Goal: Find specific page/section: Find specific page/section

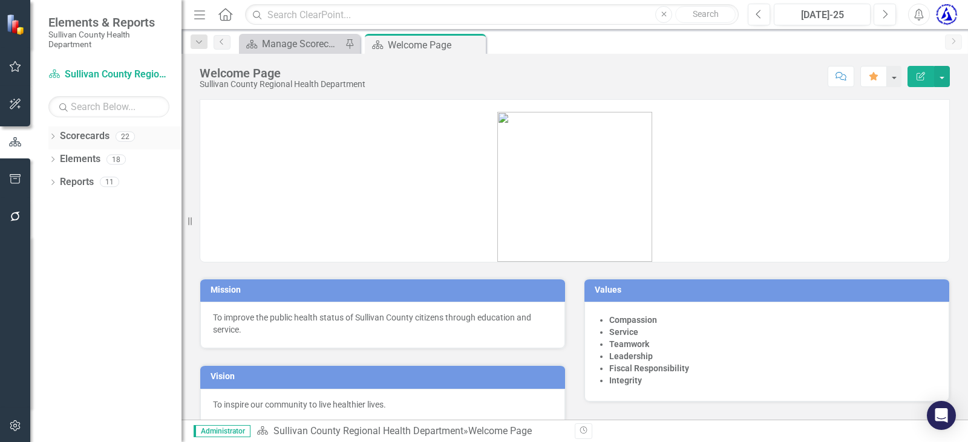
click at [94, 136] on link "Scorecards" at bounding box center [85, 136] width 50 height 14
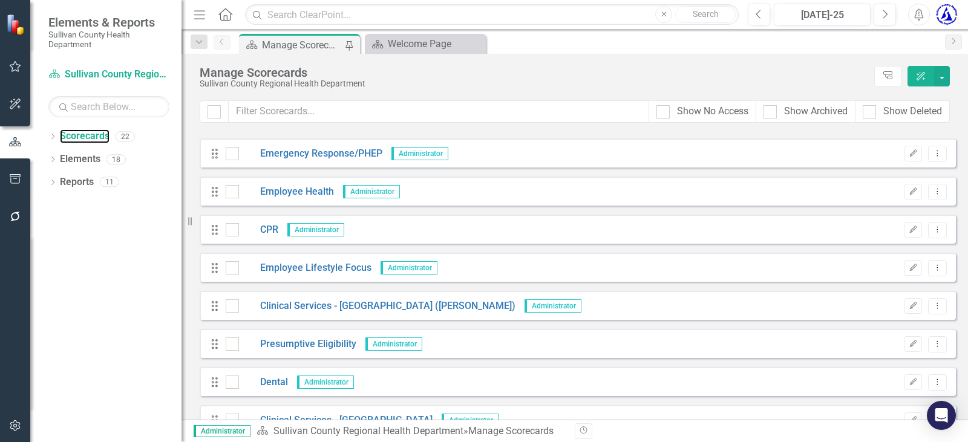
scroll to position [369, 0]
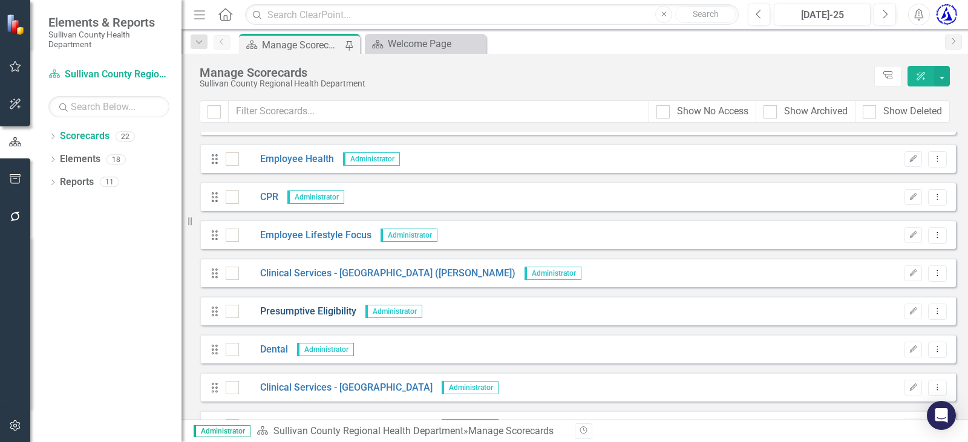
click at [298, 310] on link "Presumptive Eligibility" at bounding box center [297, 312] width 117 height 14
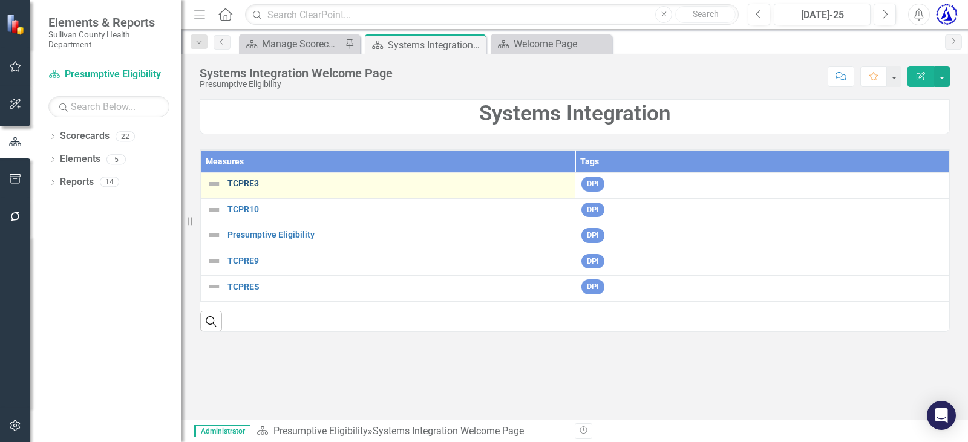
click at [256, 182] on link "TCPRE3" at bounding box center [398, 183] width 341 height 9
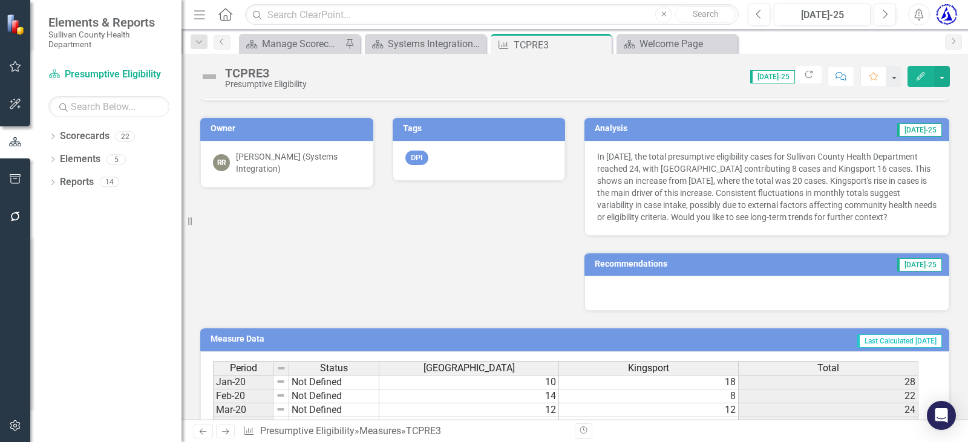
scroll to position [182, 0]
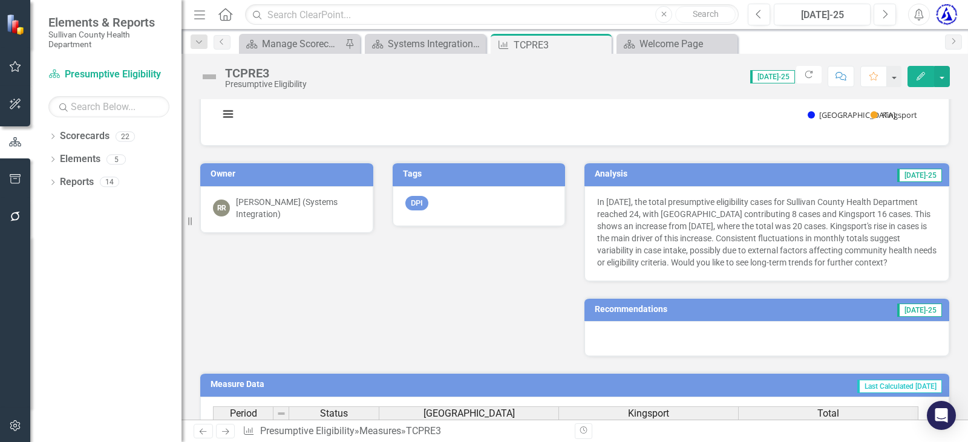
click at [627, 173] on h3 "Analysis" at bounding box center [667, 173] width 145 height 9
click at [627, 172] on h3 "Analysis" at bounding box center [667, 173] width 145 height 9
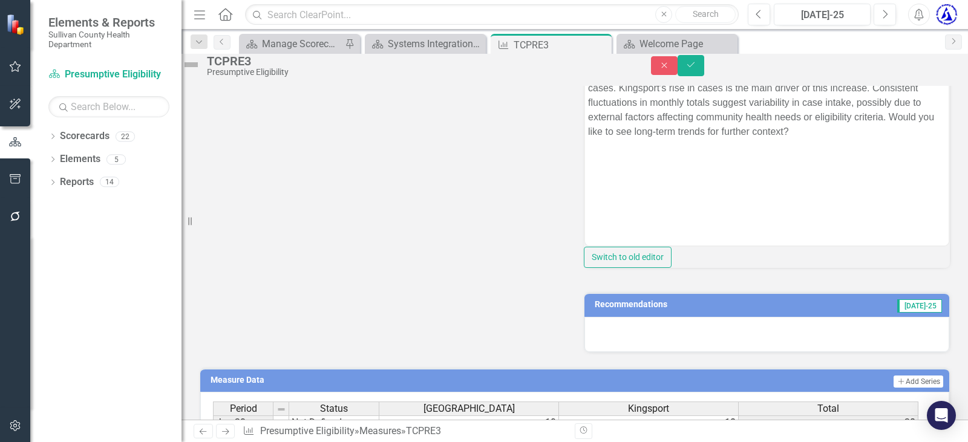
scroll to position [484, 0]
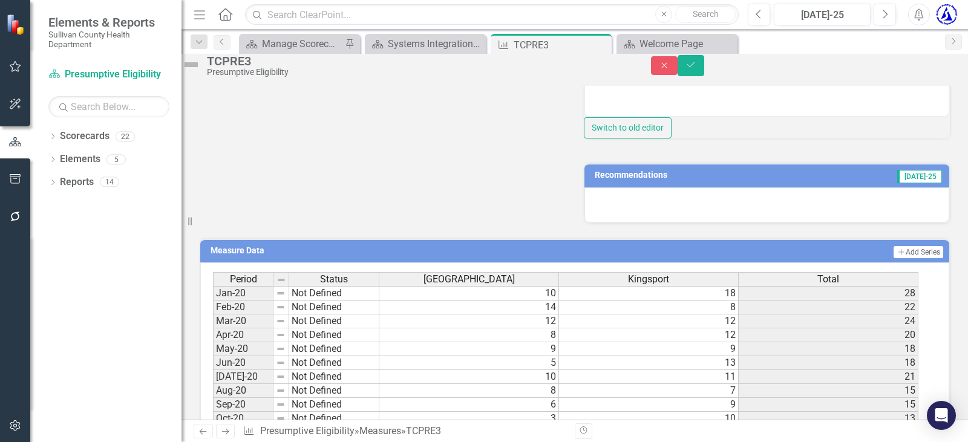
click at [702, 180] on h3 "Recommendations" at bounding box center [702, 175] width 214 height 9
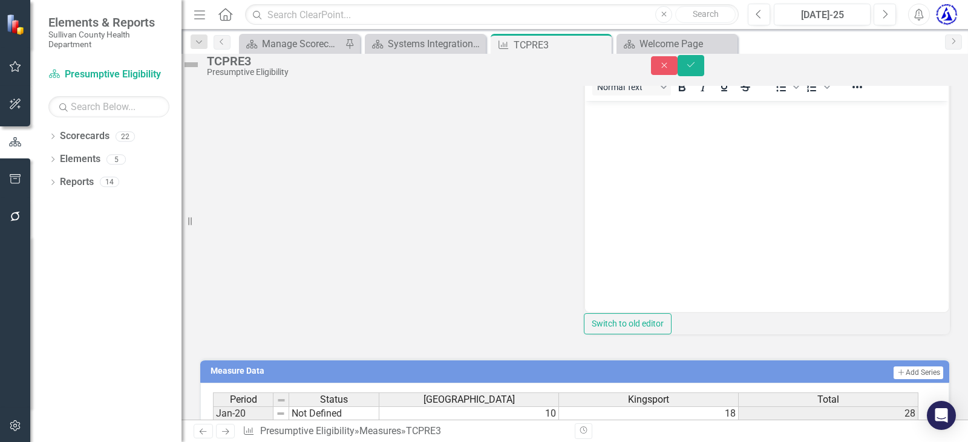
scroll to position [545, 0]
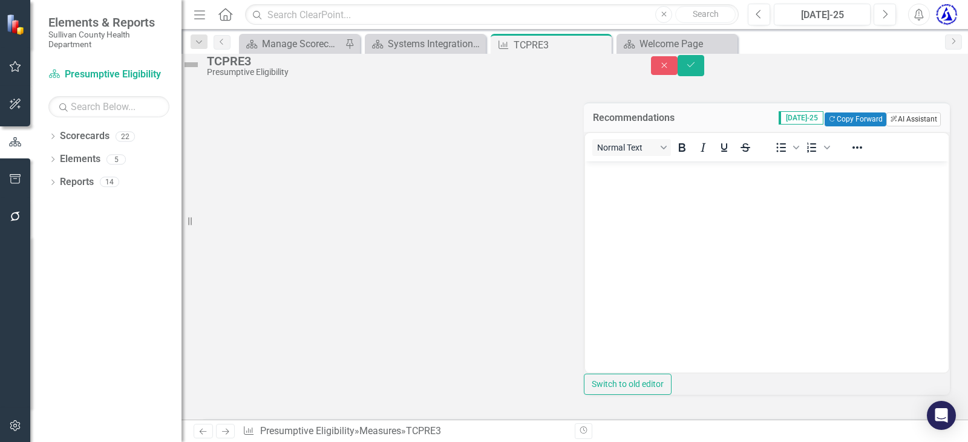
click at [895, 126] on button "ClearPoint AI AI Assistant" at bounding box center [913, 119] width 54 height 13
